Goal: Information Seeking & Learning: Learn about a topic

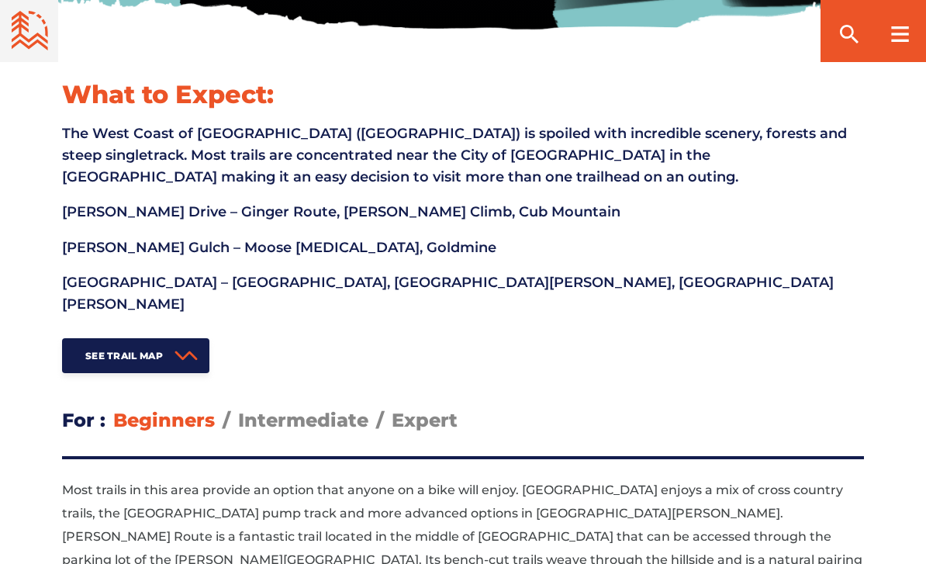
click at [119, 341] on link "See Trail Map" at bounding box center [135, 355] width 147 height 35
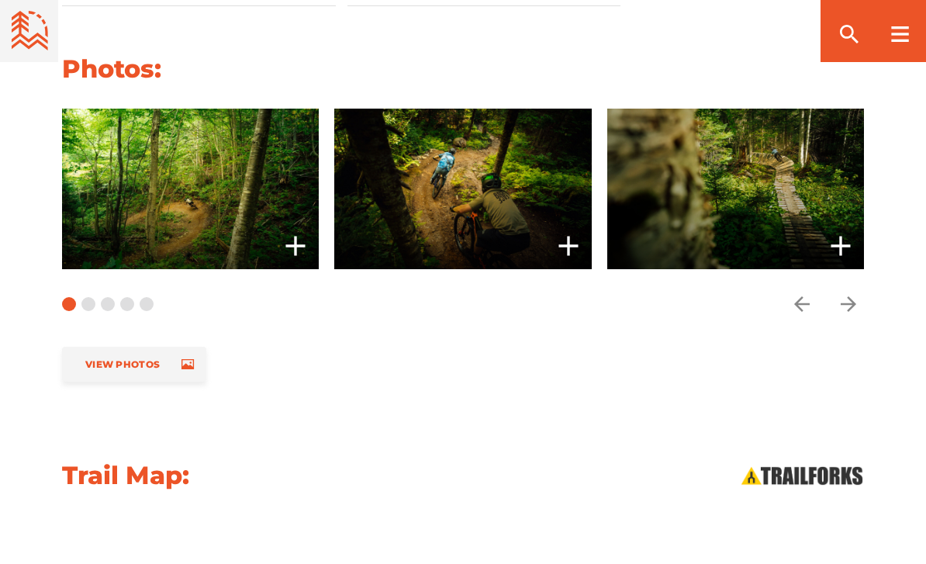
scroll to position [1372, 0]
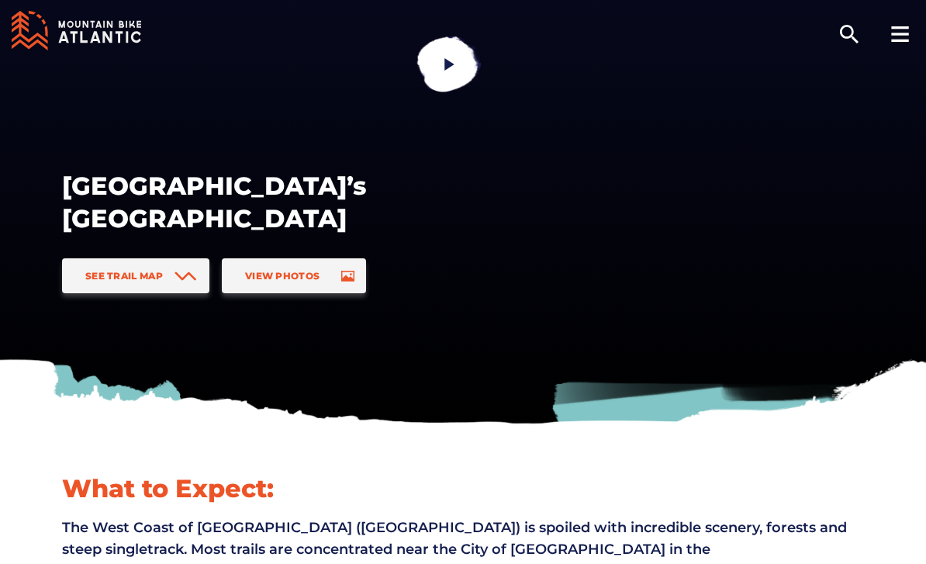
click at [188, 278] on icon at bounding box center [185, 276] width 23 height 10
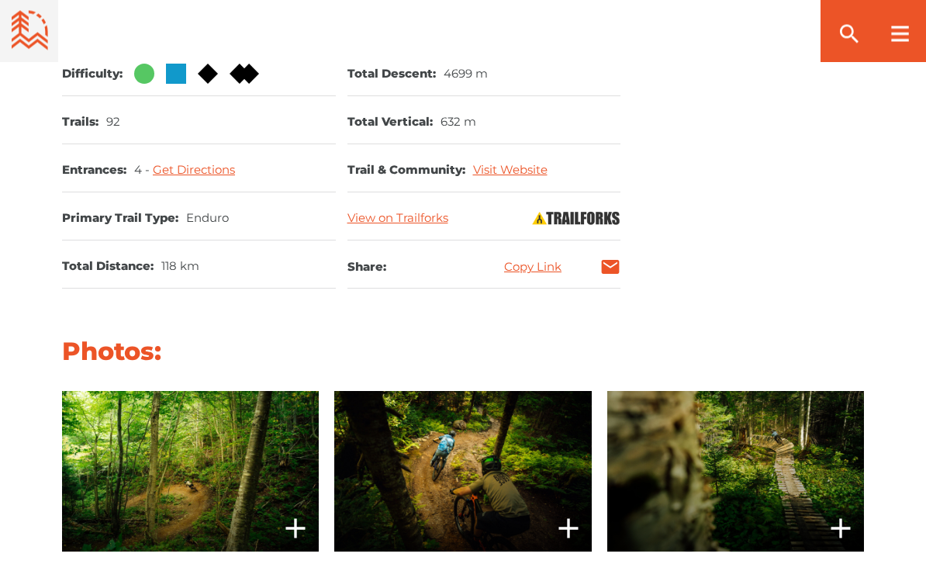
scroll to position [1109, 0]
click at [298, 512] on icon "add" at bounding box center [295, 527] width 31 height 31
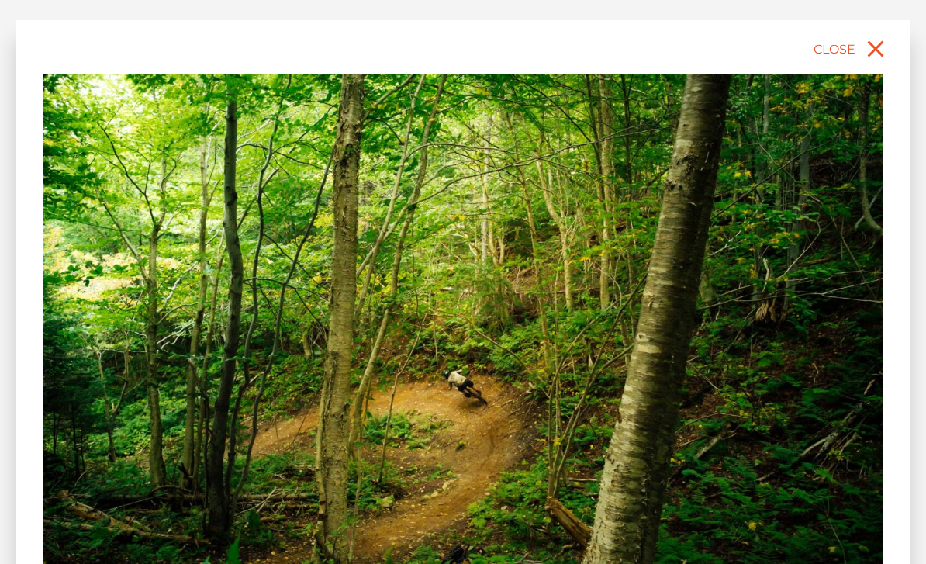
click at [876, 60] on icon "close" at bounding box center [875, 49] width 28 height 28
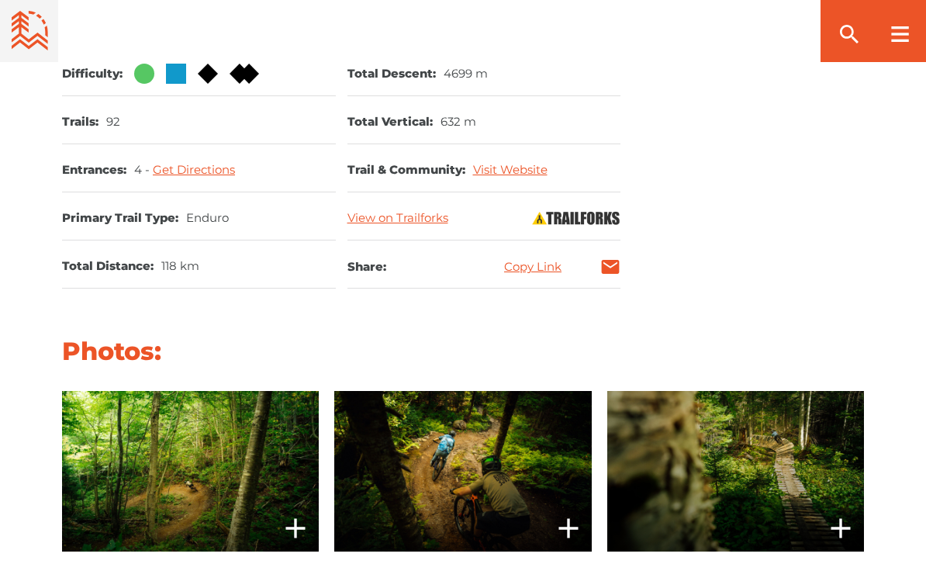
click at [513, 433] on span at bounding box center [462, 471] width 257 height 160
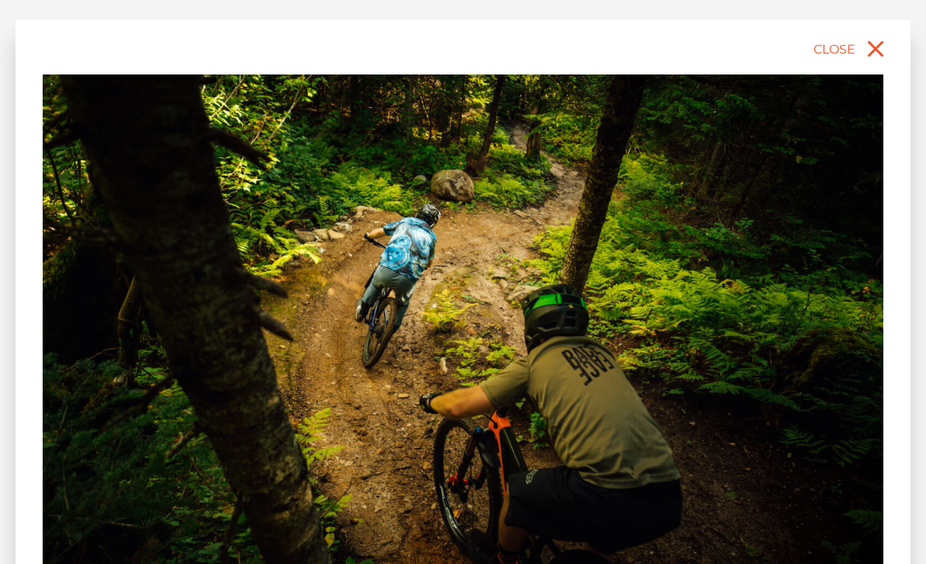
click at [872, 50] on icon "close" at bounding box center [875, 49] width 16 height 16
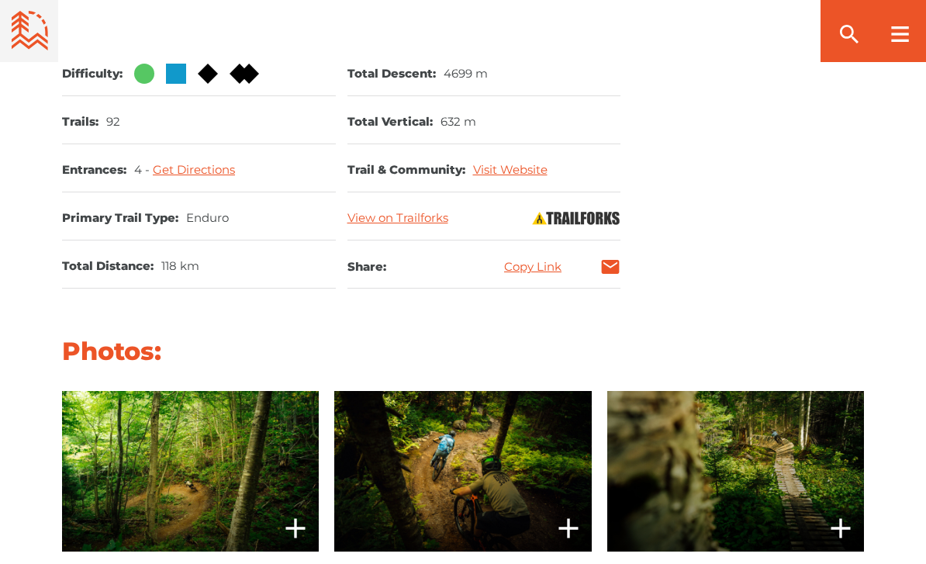
click at [843, 512] on icon "add" at bounding box center [840, 527] width 31 height 31
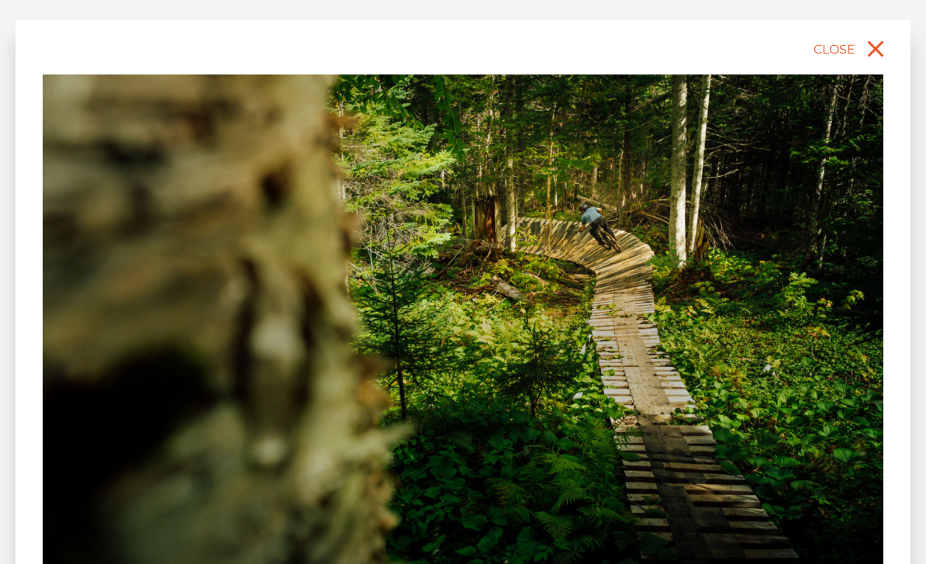
click at [876, 51] on icon "close" at bounding box center [875, 49] width 16 height 16
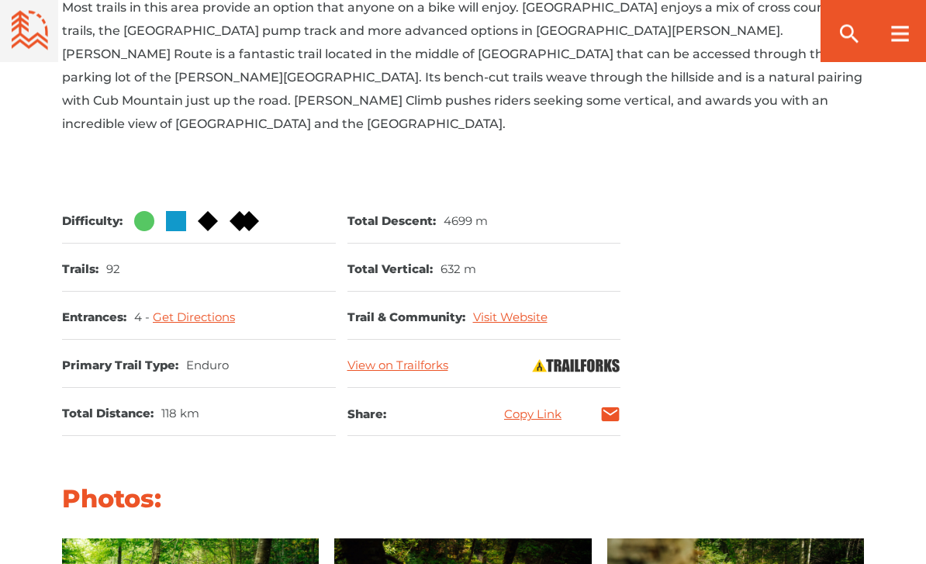
scroll to position [950, 0]
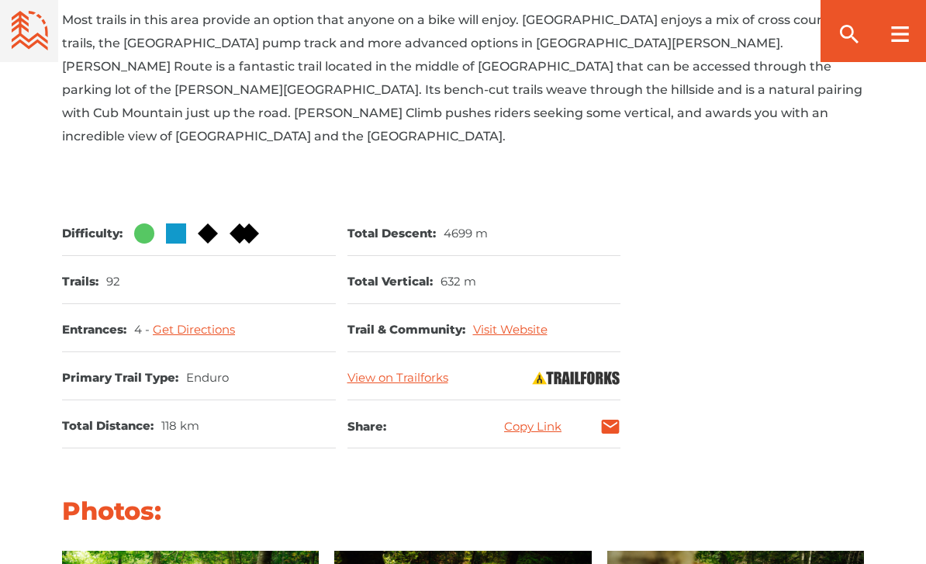
click at [518, 322] on link "Visit Website" at bounding box center [510, 329] width 74 height 15
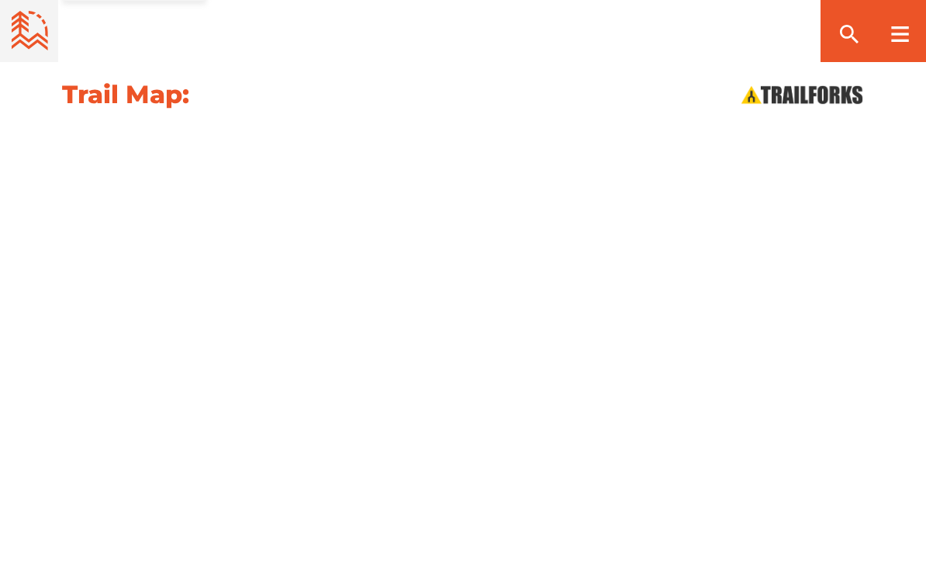
scroll to position [1797, 0]
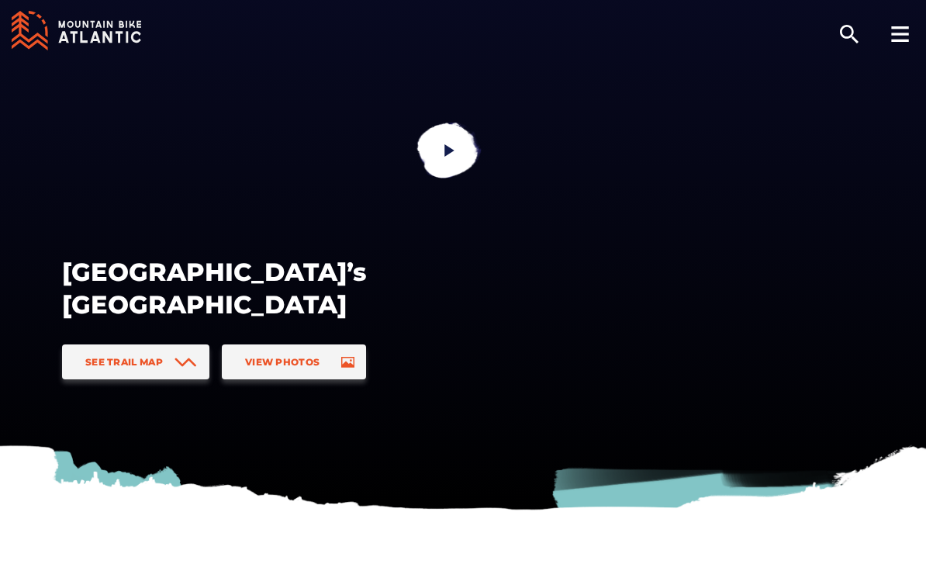
click at [443, 141] on link at bounding box center [448, 151] width 101 height 101
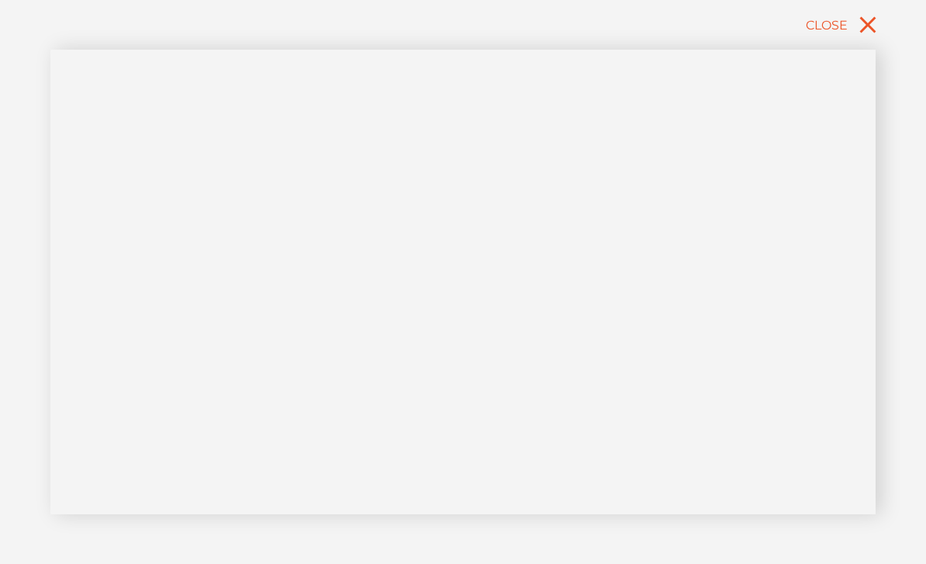
click at [872, 17] on icon "close" at bounding box center [867, 25] width 28 height 28
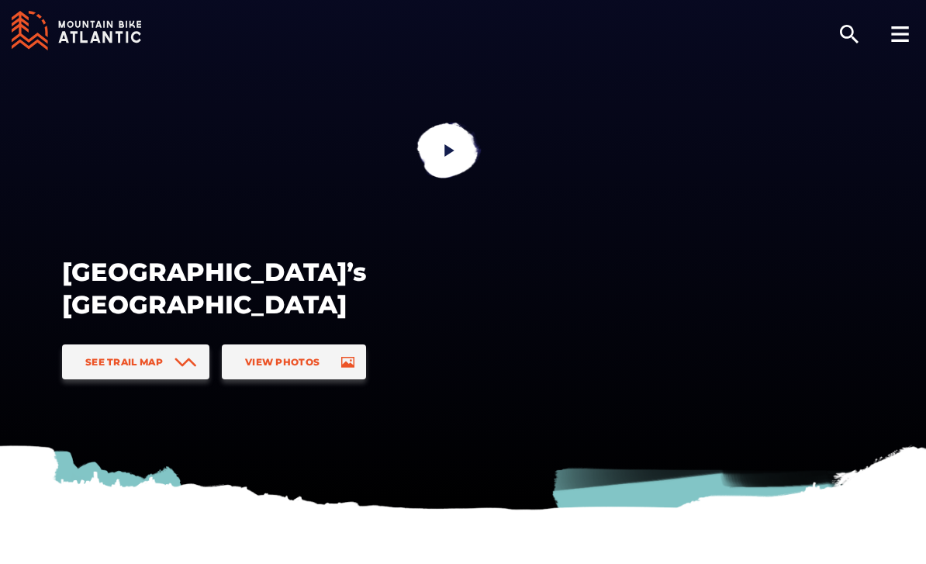
click at [299, 365] on span "View Photos" at bounding box center [282, 362] width 74 height 12
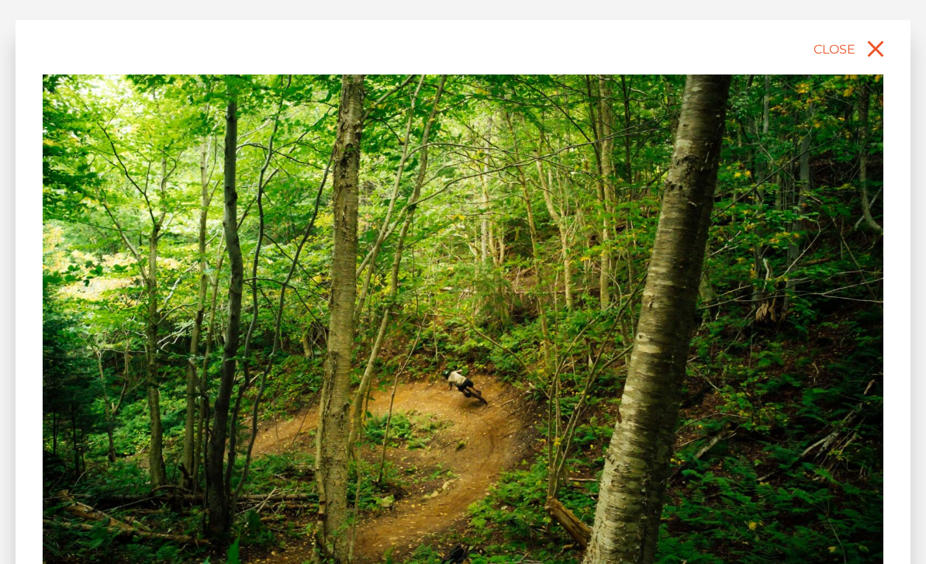
click at [879, 43] on icon "close" at bounding box center [875, 49] width 28 height 28
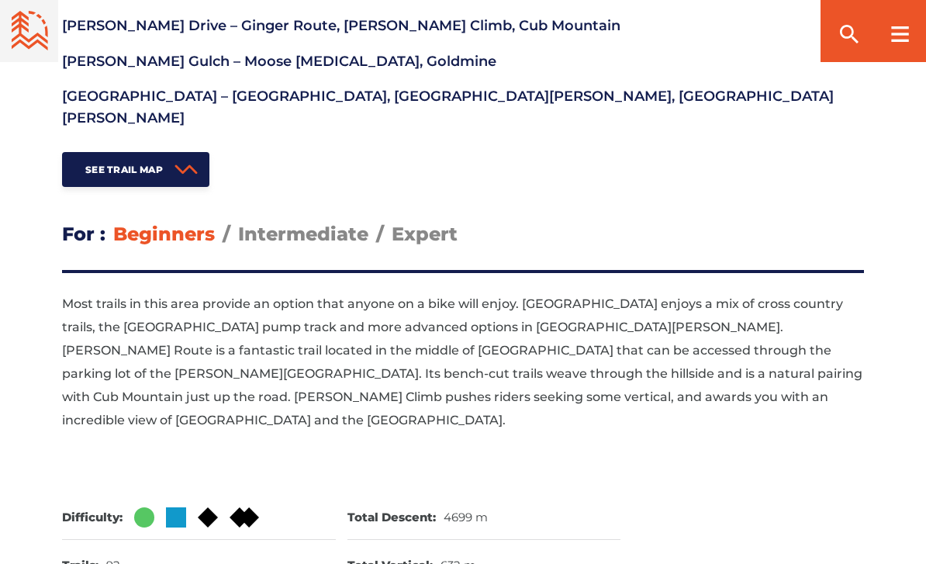
scroll to position [691, 0]
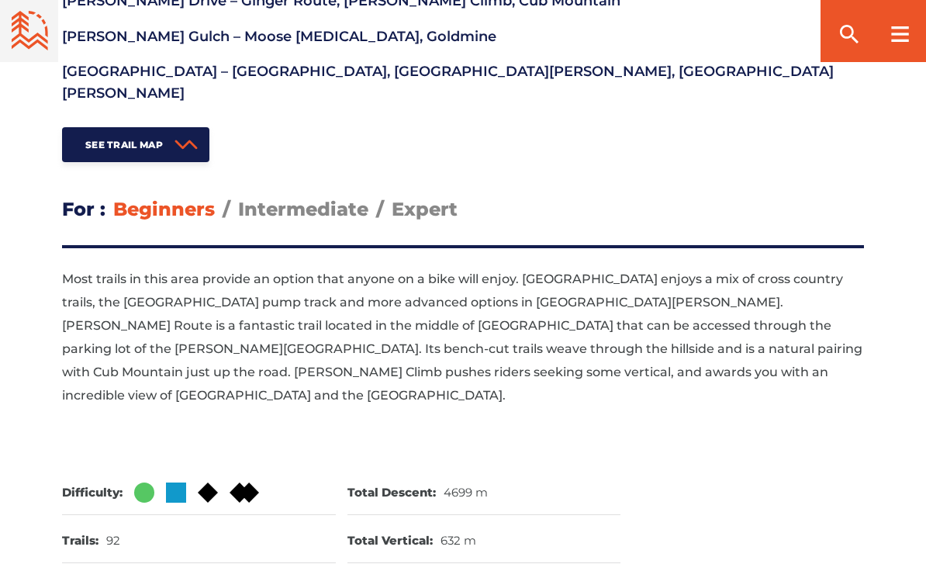
click at [288, 198] on span "Intermediate" at bounding box center [303, 209] width 130 height 22
click at [238, 197] on input "Intermediate" at bounding box center [238, 197] width 0 height 0
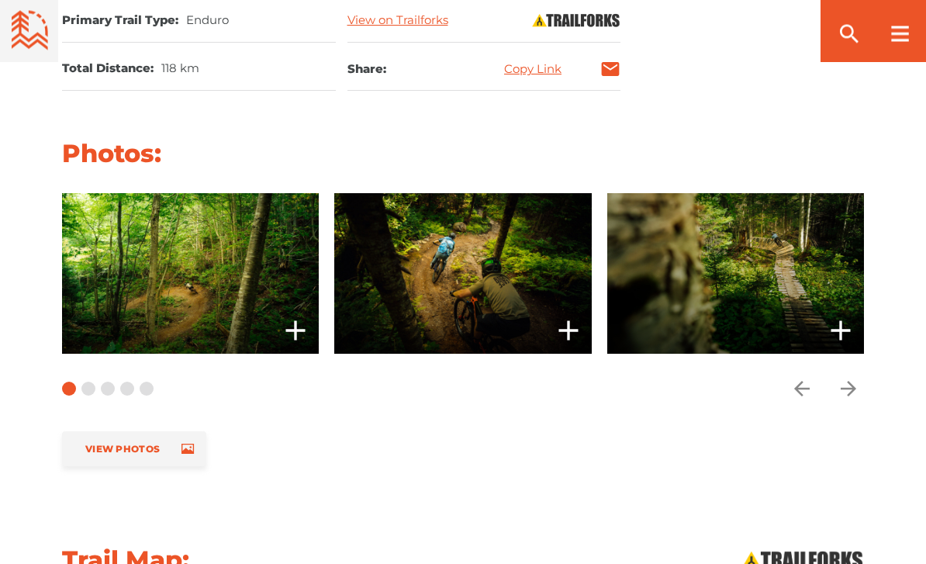
scroll to position [1305, 0]
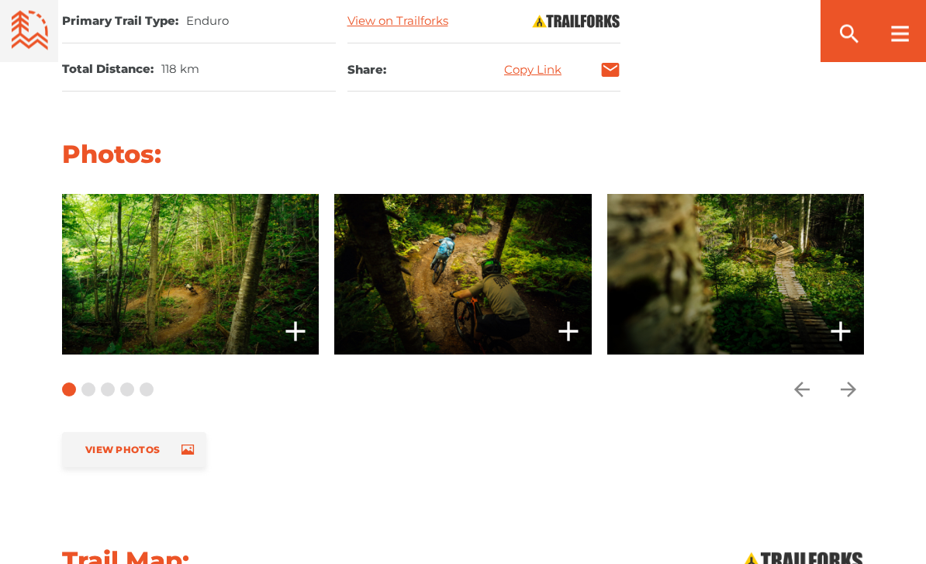
click at [847, 382] on icon "arrow forward" at bounding box center [848, 390] width 16 height 16
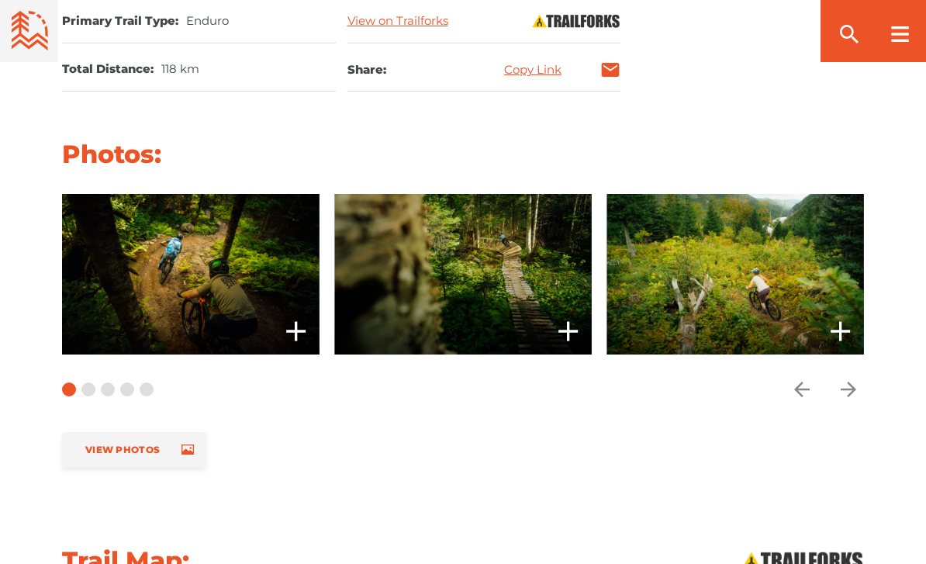
click at [845, 378] on icon "arrow forward" at bounding box center [847, 389] width 23 height 23
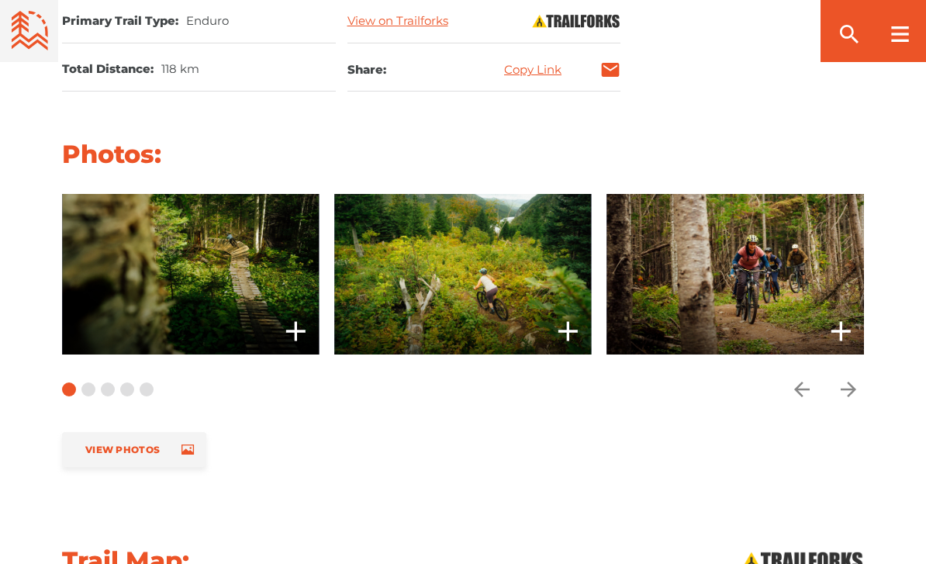
click at [848, 381] on icon "arrow forward" at bounding box center [848, 389] width 16 height 16
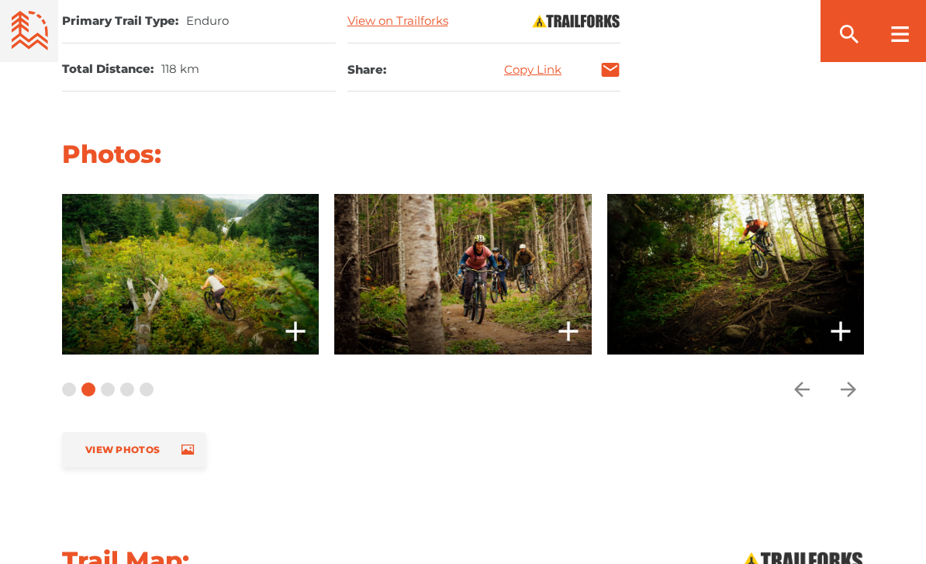
click at [857, 378] on icon "arrow forward" at bounding box center [847, 389] width 23 height 23
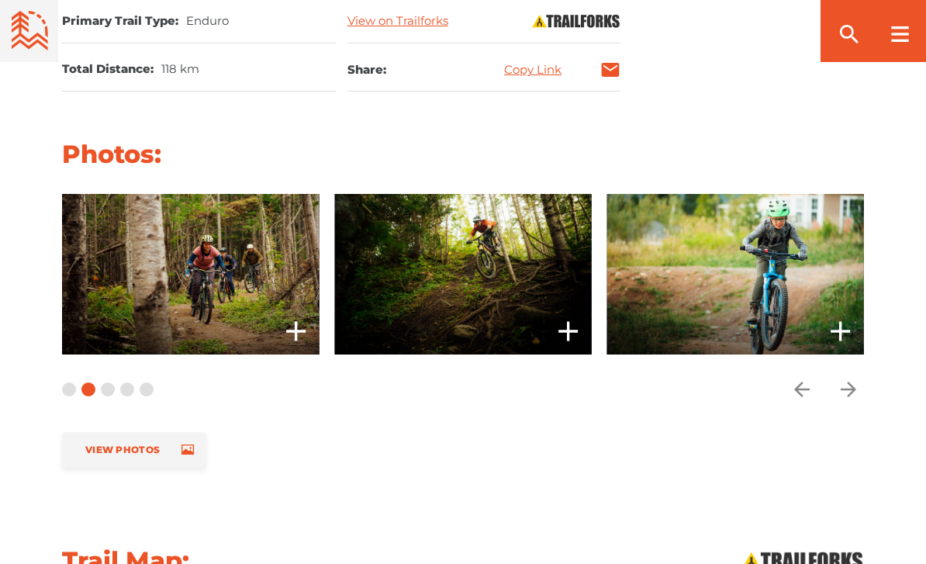
click at [847, 378] on icon "arrow forward" at bounding box center [847, 389] width 23 height 23
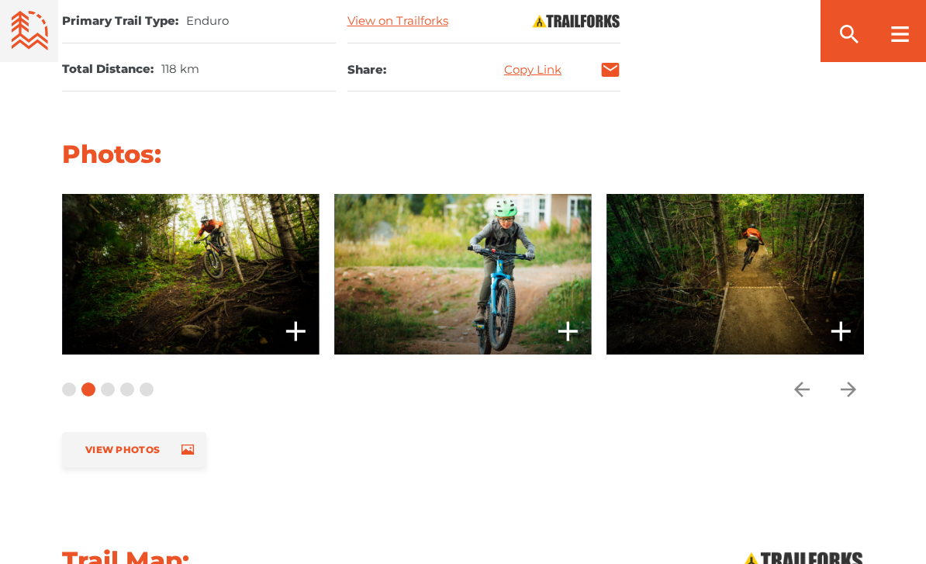
click at [848, 378] on icon "arrow forward" at bounding box center [847, 389] width 23 height 23
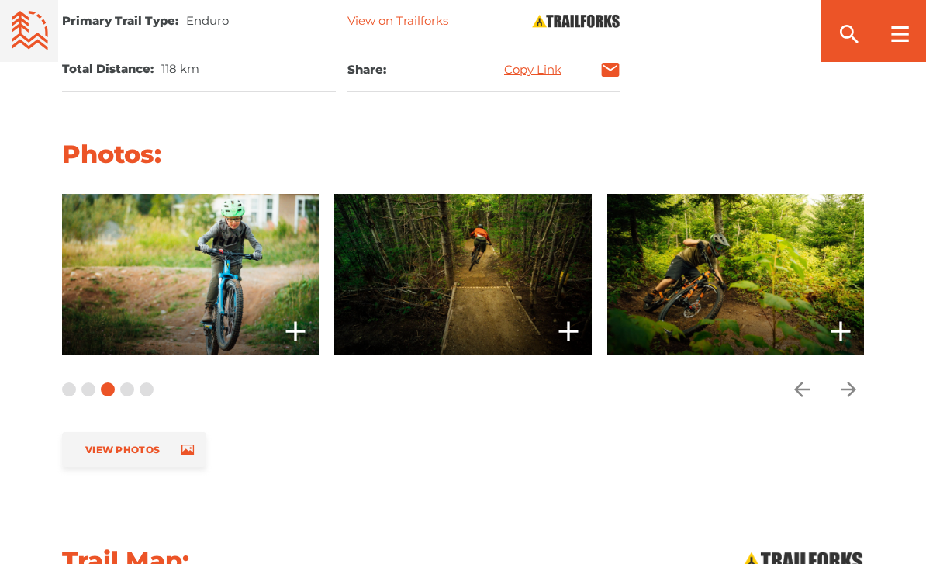
click at [854, 378] on icon "arrow forward" at bounding box center [847, 389] width 23 height 23
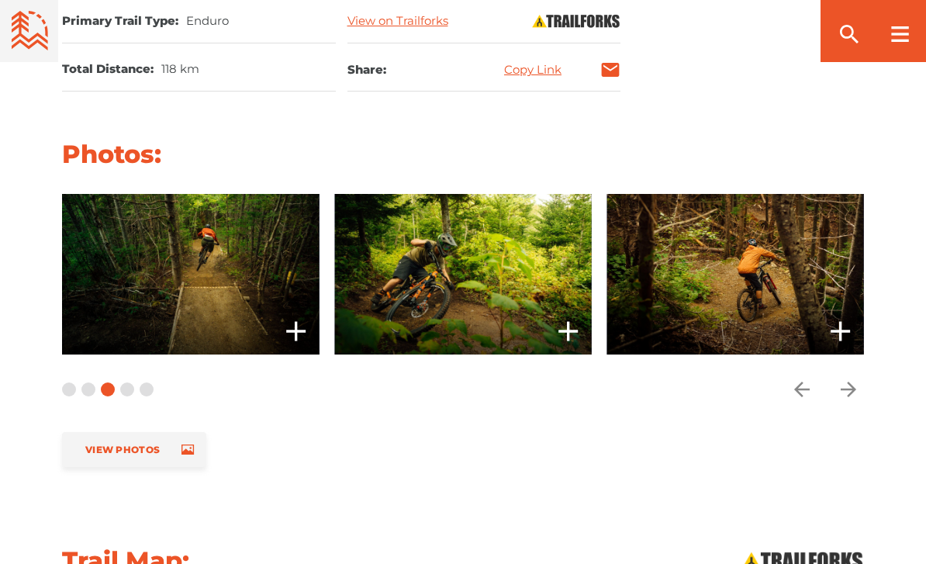
click at [855, 378] on icon "arrow forward" at bounding box center [847, 389] width 23 height 23
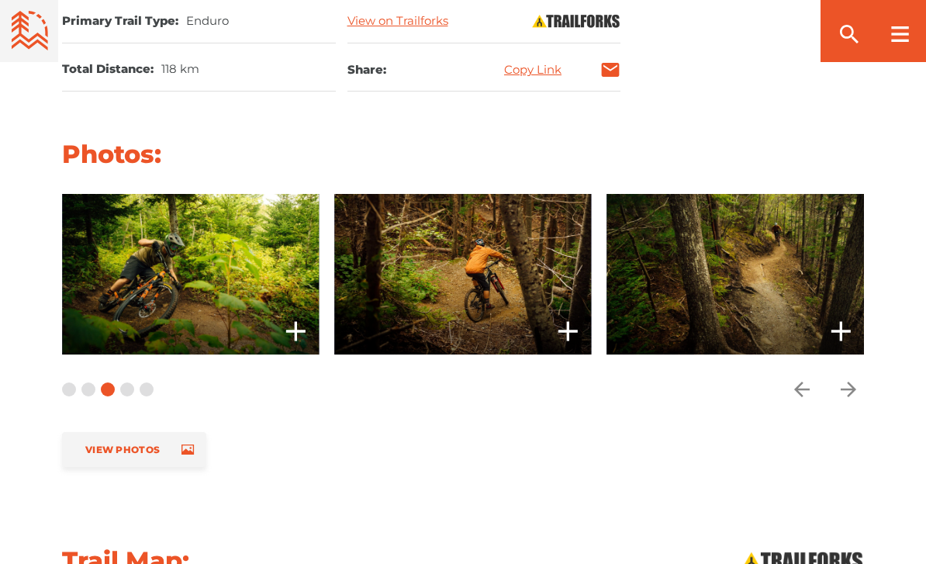
click at [856, 378] on icon "arrow forward" at bounding box center [847, 389] width 23 height 23
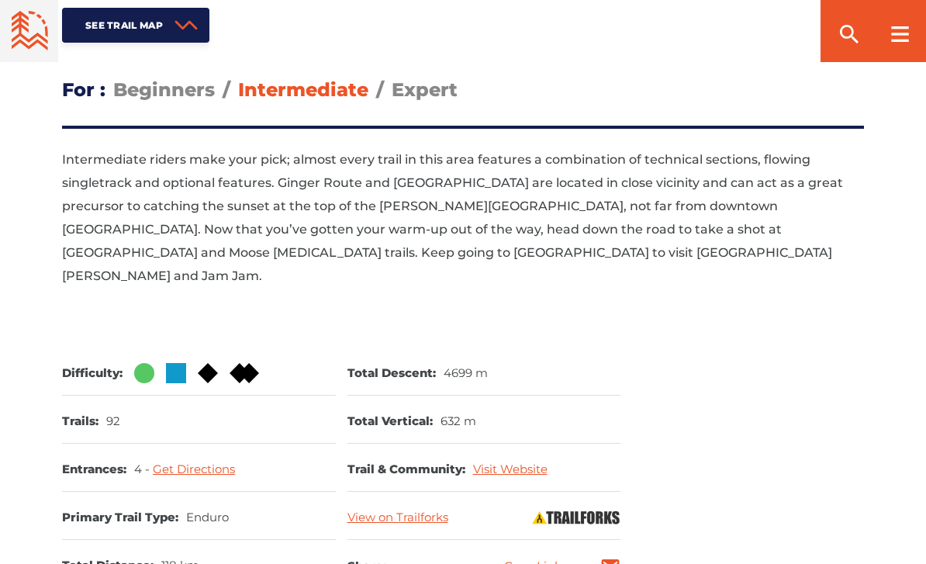
scroll to position [761, 0]
